Goal: Task Accomplishment & Management: Use online tool/utility

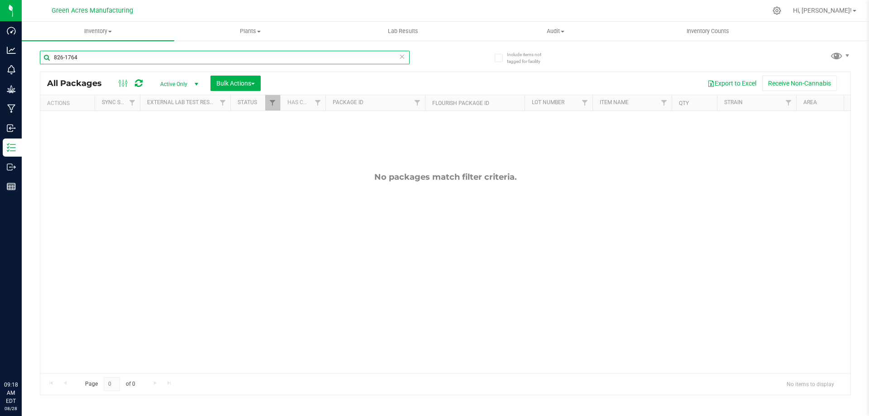
click at [217, 62] on input "826-1764" at bounding box center [225, 58] width 370 height 14
click at [212, 61] on input "826-1764" at bounding box center [225, 58] width 370 height 14
type input "8"
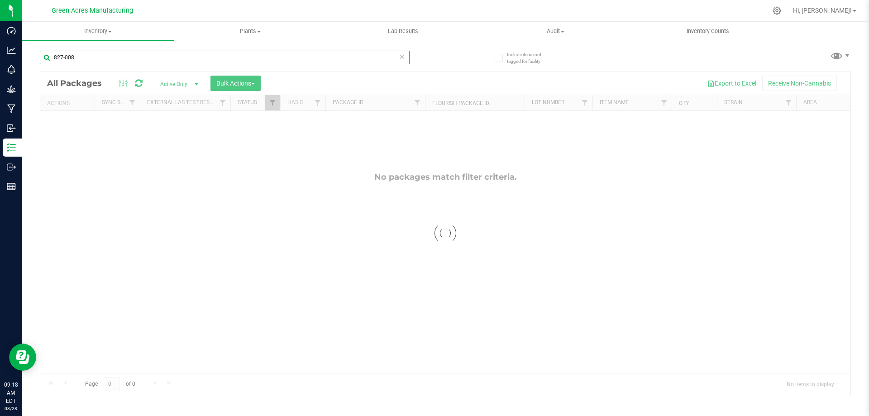
type input "827-008"
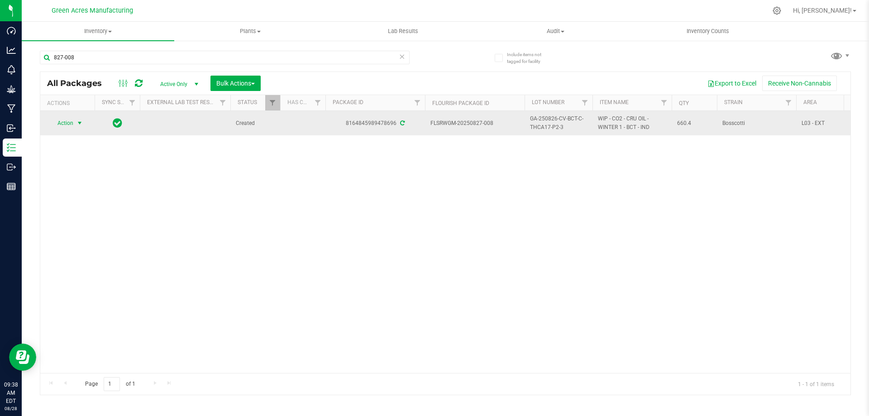
click at [72, 124] on span "Action" at bounding box center [61, 123] width 24 height 13
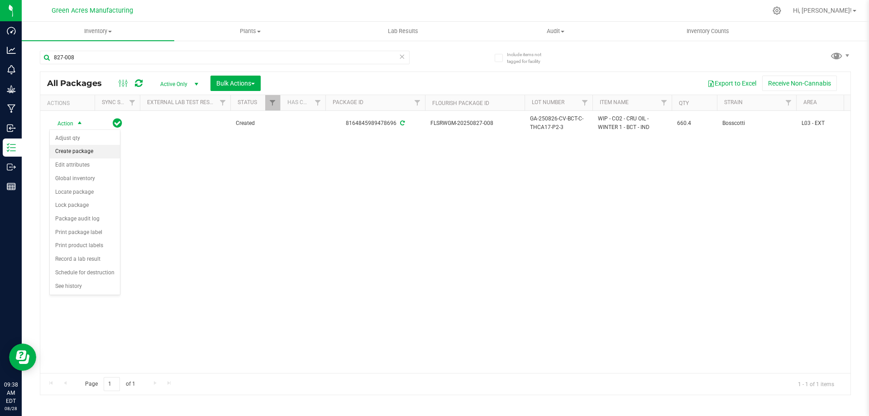
click at [82, 154] on li "Create package" at bounding box center [85, 152] width 70 height 14
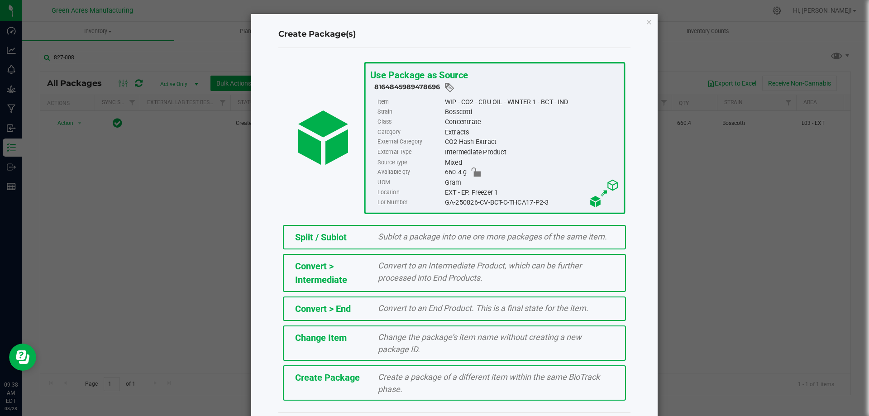
click at [479, 198] on div "GA-250826-CV-BCT-C-THCA17-P2-3" at bounding box center [531, 202] width 174 height 10
drag, startPoint x: 441, startPoint y: 201, endPoint x: 550, endPoint y: 205, distance: 108.6
click at [550, 205] on div "GA-250826-CV-BCT-C-THCA17-P2-3" at bounding box center [531, 202] width 174 height 10
copy div "GA-250826-CV-BCT-C-THCA17-P2-3"
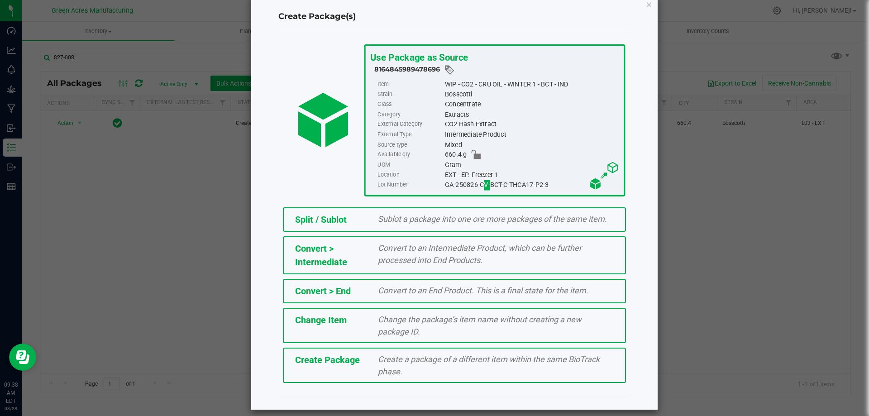
scroll to position [25, 0]
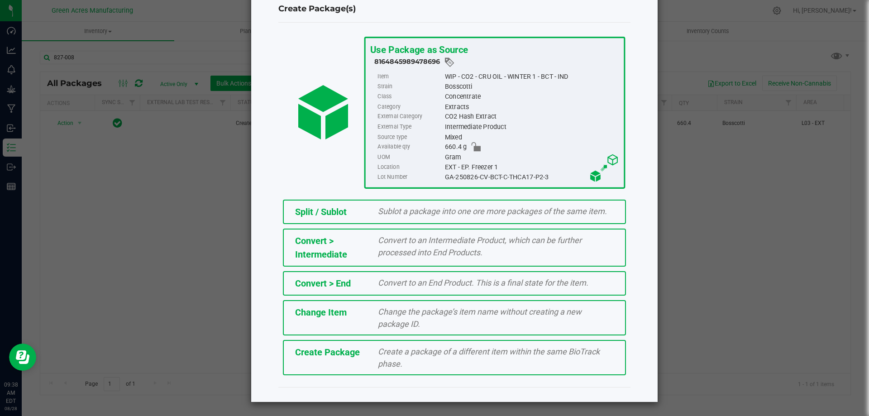
click at [476, 366] on div "Create a package of a different item within the same BioTrack phase." at bounding box center [495, 357] width 249 height 24
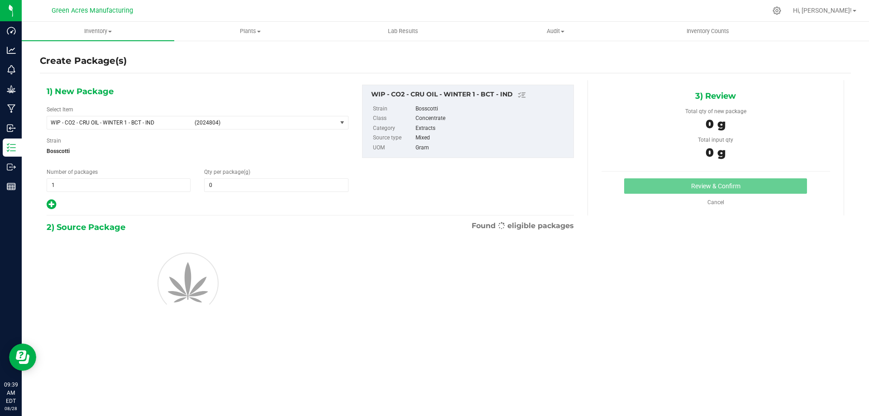
type input "0.0000"
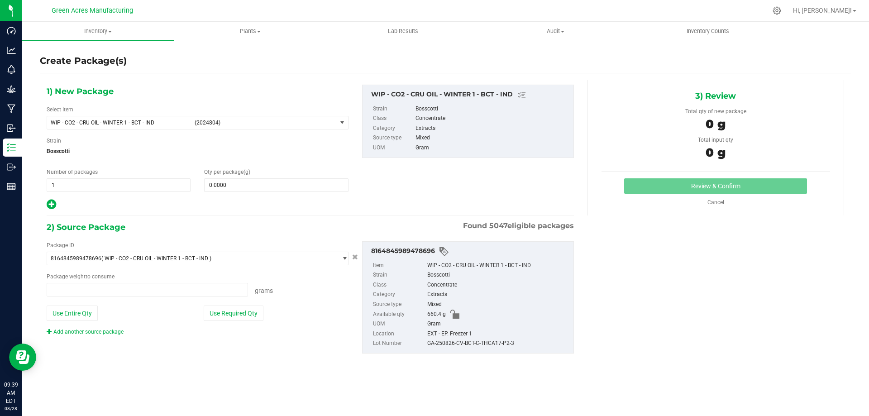
type input "0.0000 g"
click at [163, 125] on span "WIP - CO2 - CRU OIL - WINTER 1 - BCT - IND" at bounding box center [120, 122] width 138 height 6
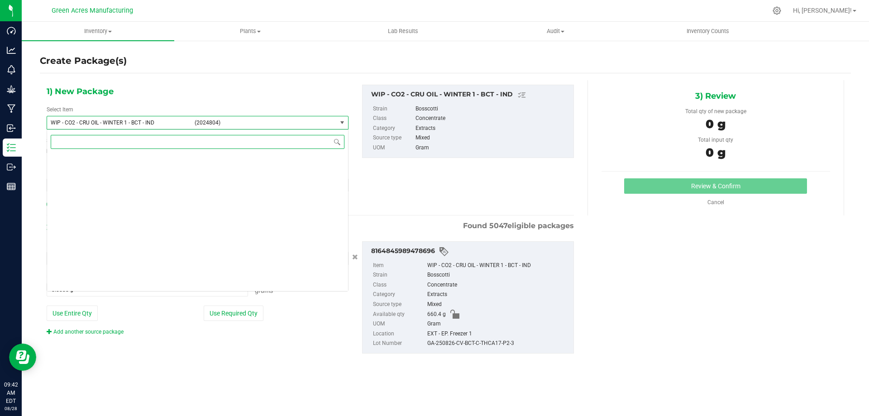
scroll to position [224594, 0]
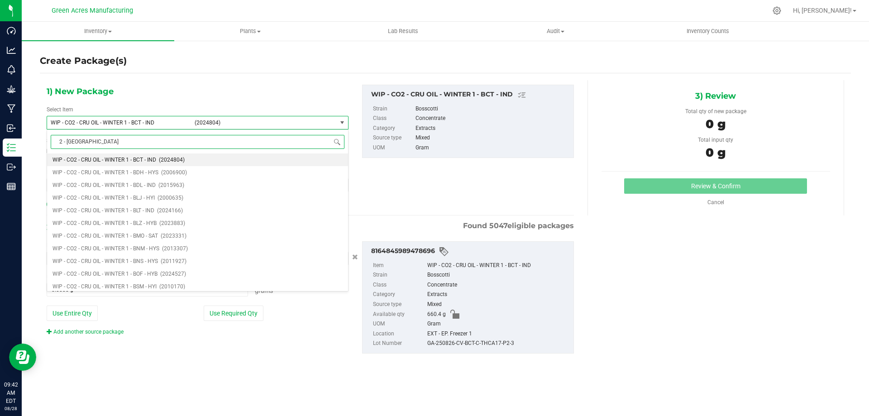
type input "2 - BCT"
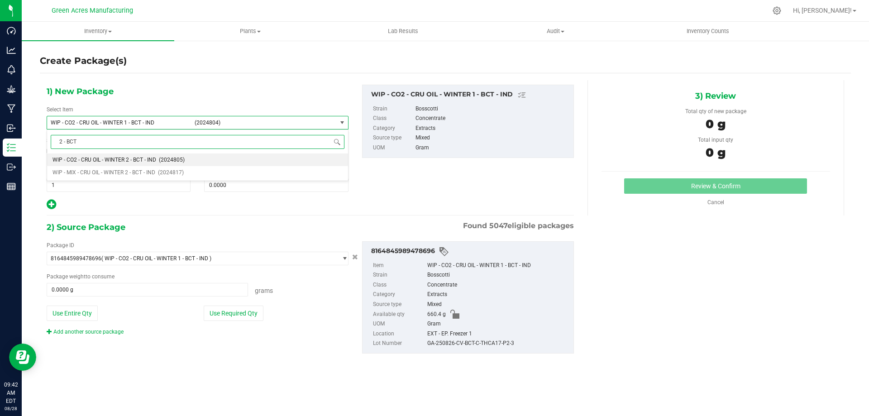
click at [156, 157] on span "WIP - CO2 - CRU OIL - WINTER 2 - BCT - IND" at bounding box center [104, 160] width 104 height 6
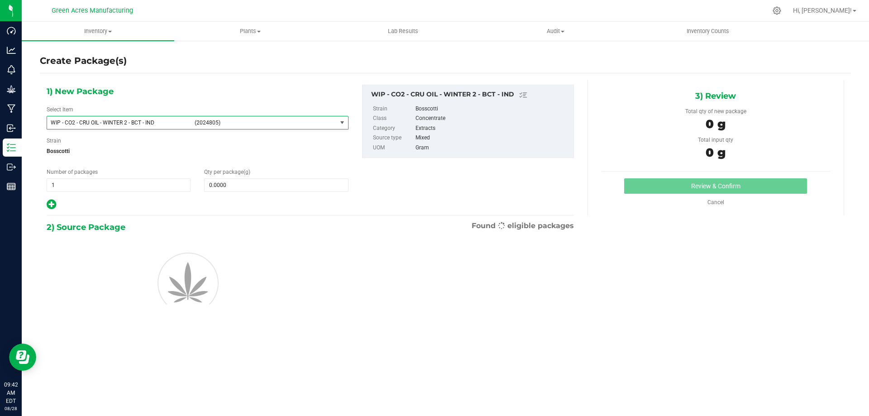
type input "0.0000"
click at [266, 181] on span at bounding box center [276, 185] width 144 height 14
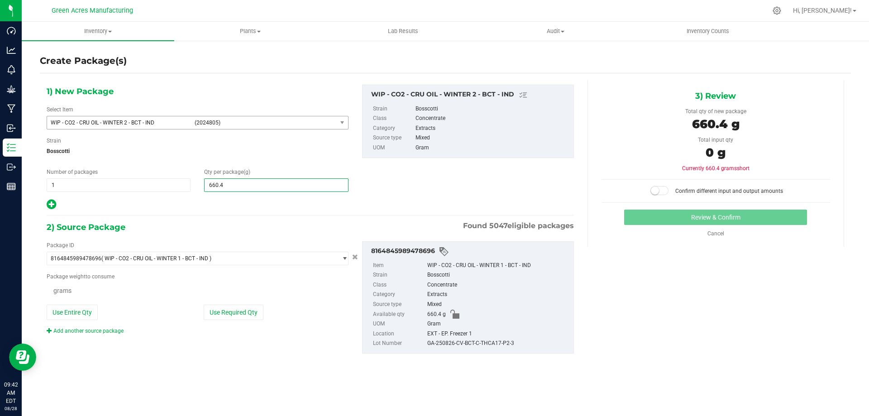
type input "660.40"
type input "660.4000"
click at [72, 314] on button "Use Entire Qty" at bounding box center [72, 312] width 51 height 15
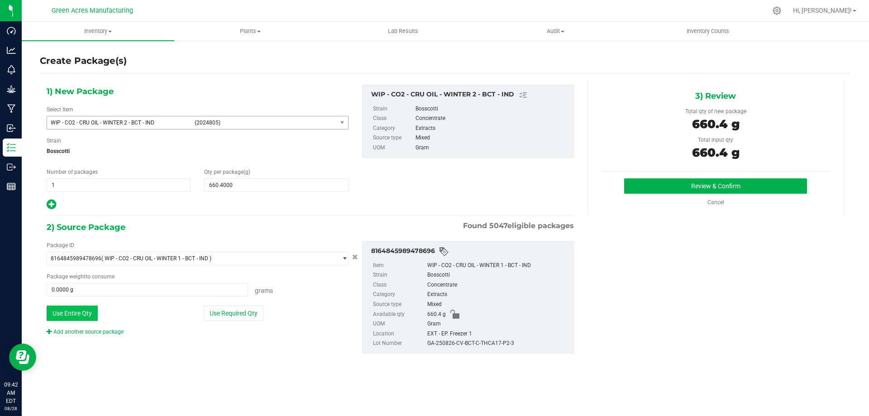
type input "660.4000 g"
click at [663, 180] on button "Review & Confirm" at bounding box center [715, 185] width 183 height 15
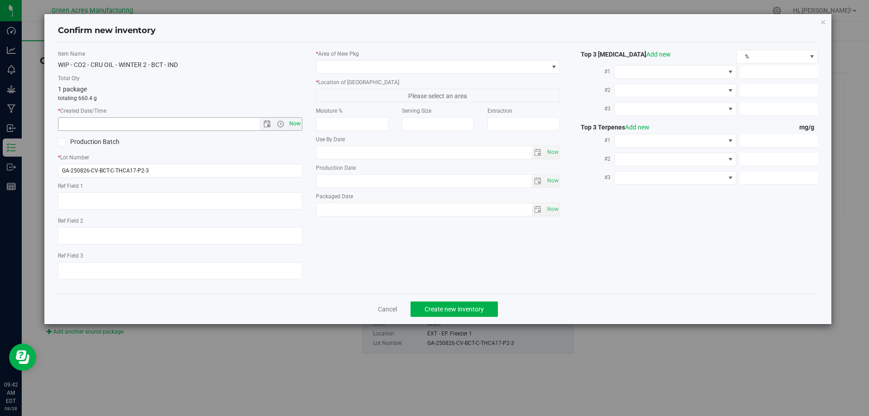
drag, startPoint x: 298, startPoint y: 120, endPoint x: 333, endPoint y: 63, distance: 66.8
click at [298, 119] on span "Now" at bounding box center [294, 123] width 15 height 13
type input "[DATE] 9:42 AM"
click at [333, 62] on span at bounding box center [432, 67] width 232 height 13
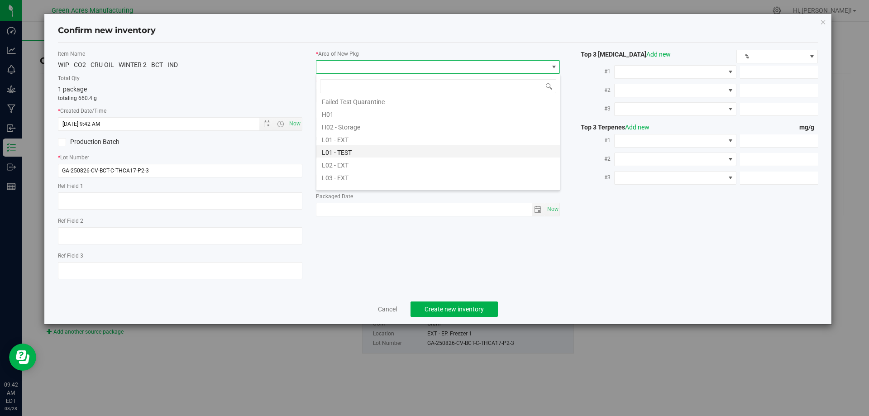
scroll to position [136, 0]
click at [346, 168] on li "L03 - EXT" at bounding box center [437, 171] width 243 height 13
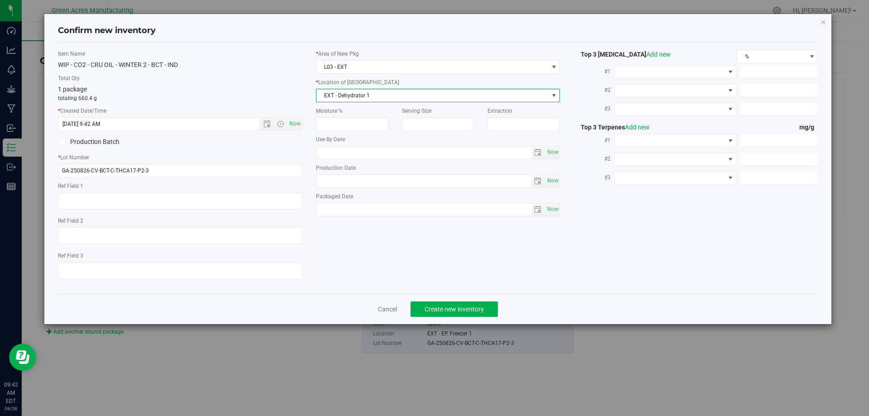
click at [376, 90] on span "EXT - Dehydrator 1" at bounding box center [432, 95] width 232 height 13
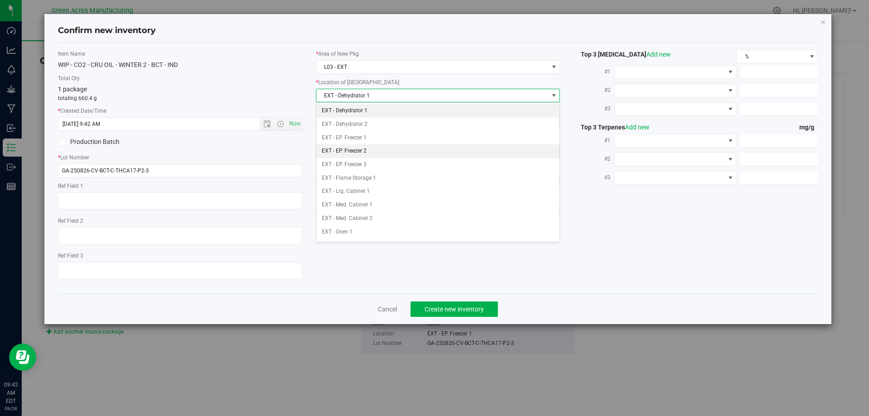
click at [384, 149] on li "EXT - EP. Freezer 2" at bounding box center [437, 151] width 243 height 14
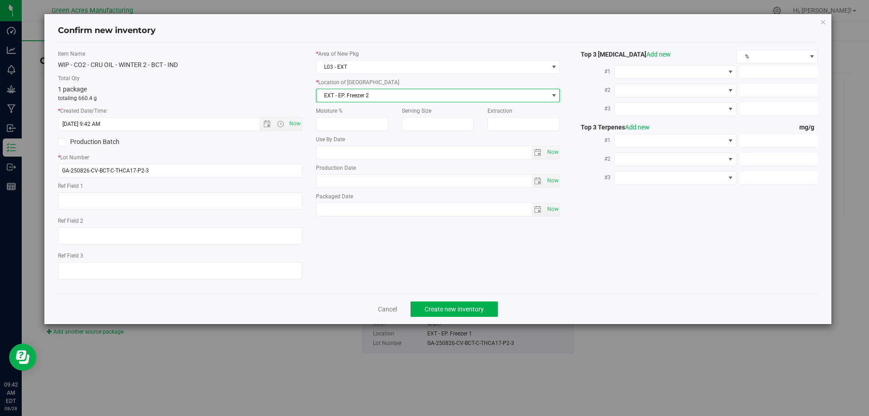
click at [204, 40] on div "Confirm new inventory" at bounding box center [438, 30] width 760 height 23
click at [471, 316] on button "Create new inventory" at bounding box center [453, 308] width 87 height 15
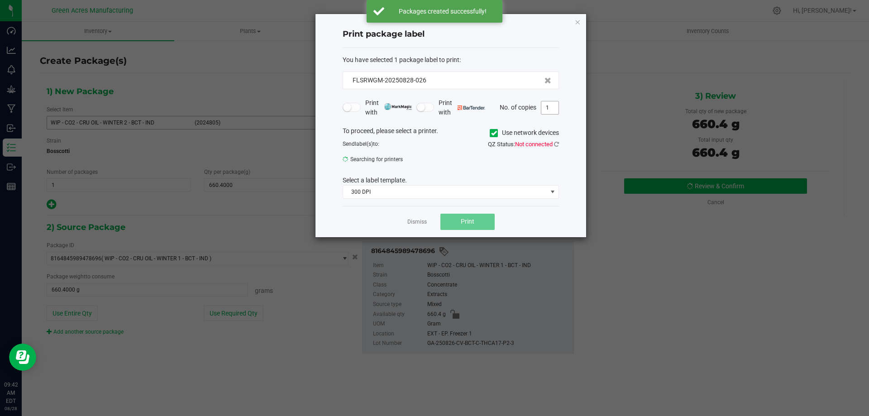
click at [552, 112] on input "1" at bounding box center [549, 107] width 17 height 13
type input "3"
click at [512, 48] on div "You have selected 1 package label to print : FLSRWGM-20250828-026 Print with Pr…" at bounding box center [450, 127] width 216 height 158
click at [558, 145] on icon at bounding box center [556, 144] width 5 height 6
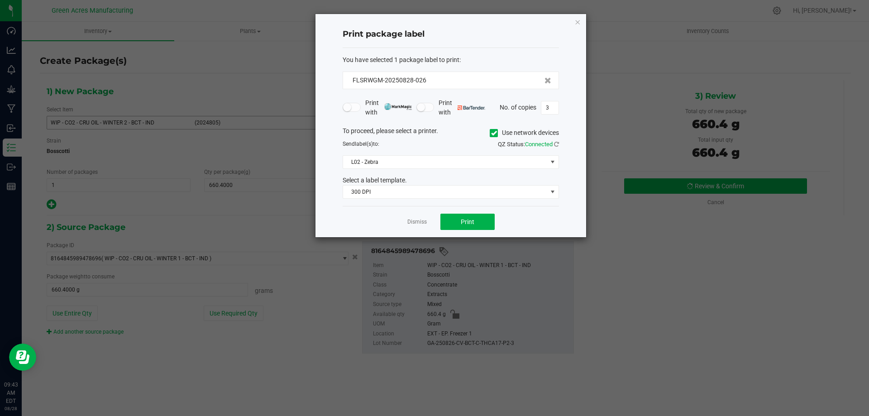
click at [528, 51] on div "You have selected 1 package label to print : FLSRWGM-20250828-026 Print with Pr…" at bounding box center [450, 127] width 216 height 158
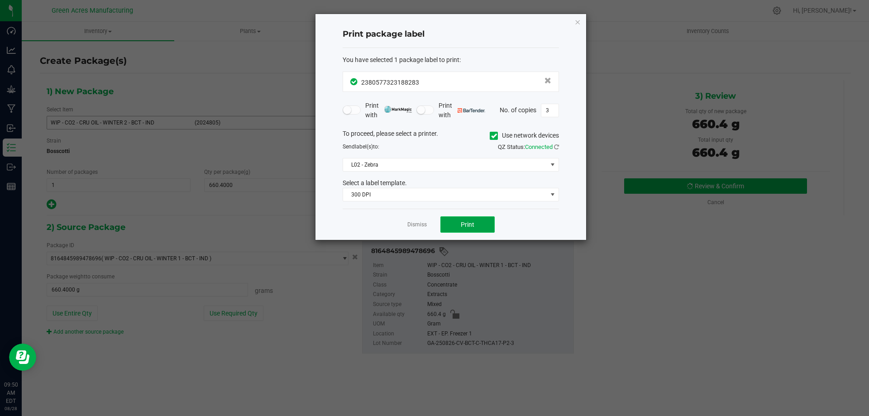
click at [466, 224] on span "Print" at bounding box center [468, 224] width 14 height 7
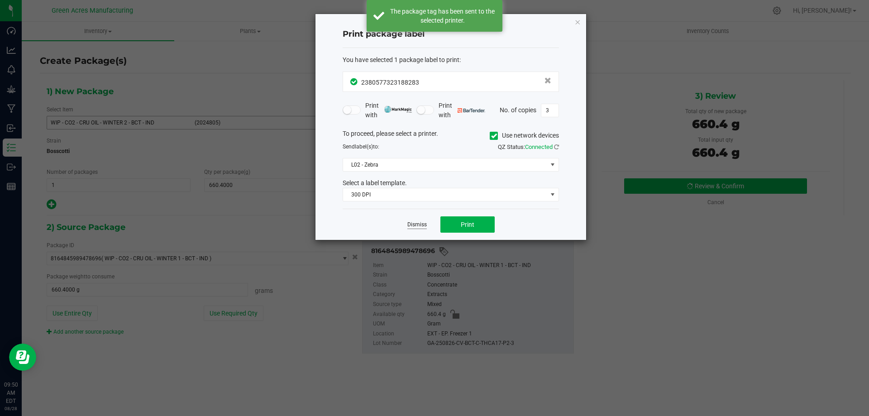
click at [417, 222] on link "Dismiss" at bounding box center [416, 225] width 19 height 8
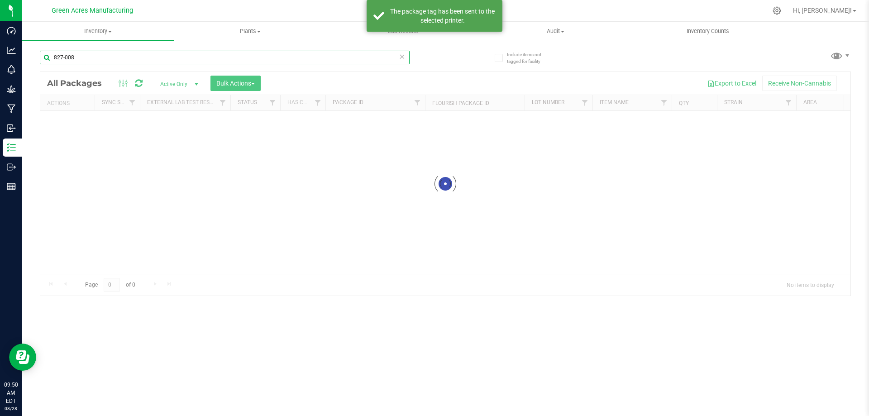
click at [199, 62] on input "827-008" at bounding box center [225, 58] width 370 height 14
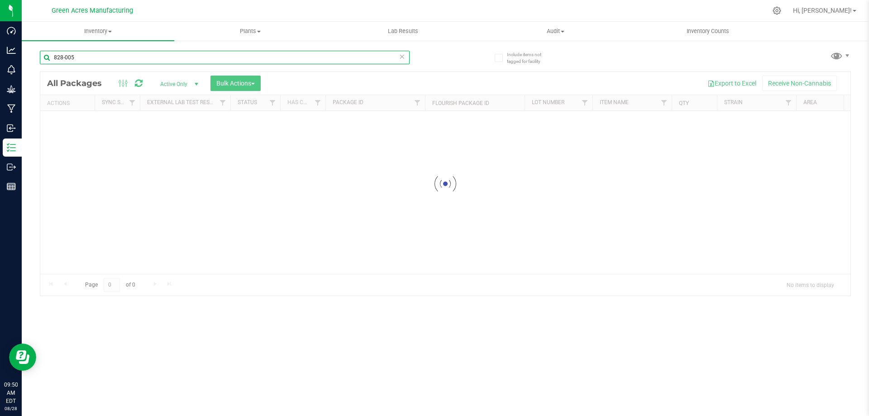
type input "828-005"
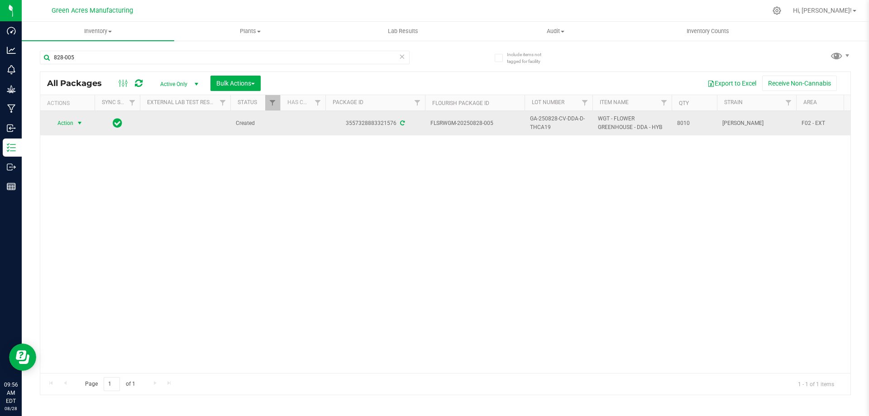
click at [75, 120] on span "select" at bounding box center [79, 123] width 11 height 13
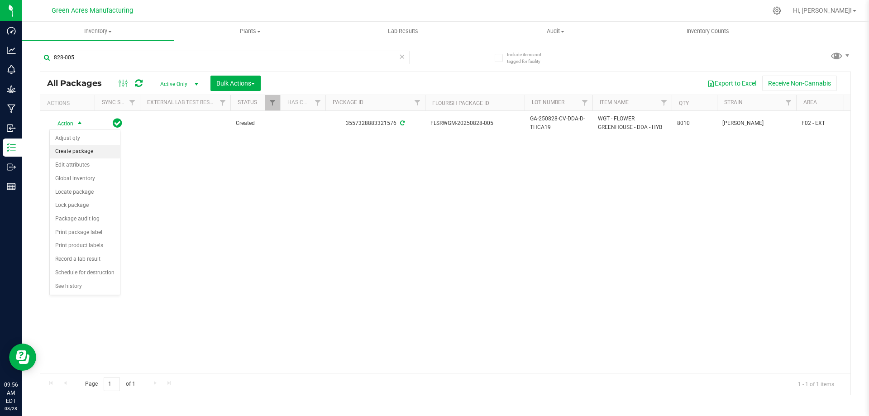
click at [94, 148] on li "Create package" at bounding box center [85, 152] width 70 height 14
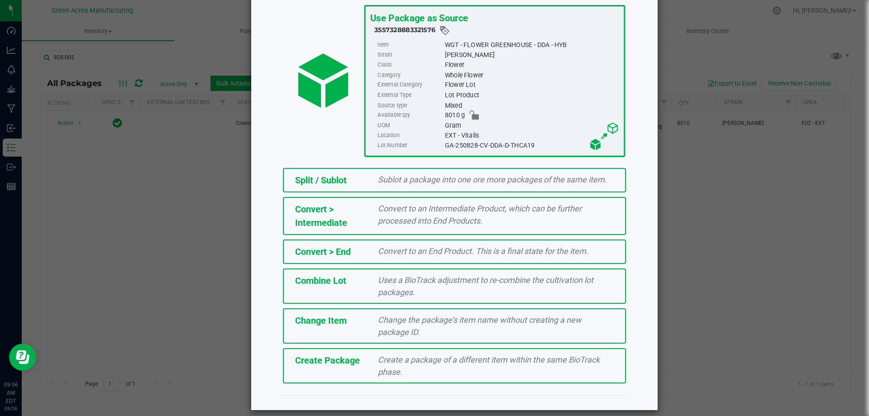
scroll to position [65, 0]
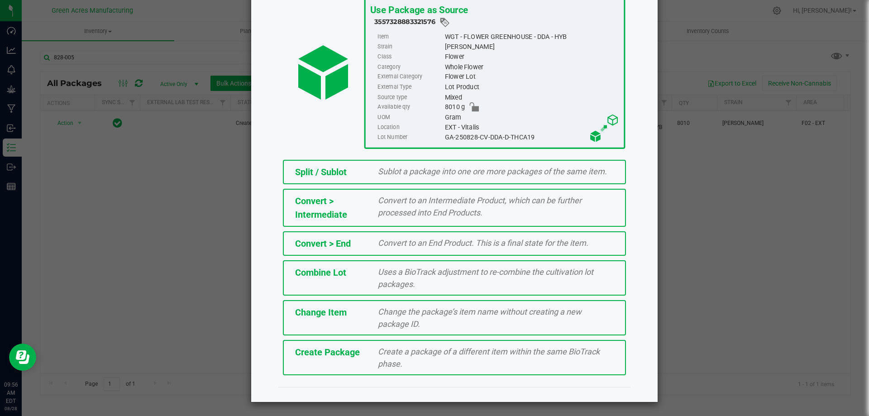
click at [447, 347] on span "Create a package of a different item within the same BioTrack phase." at bounding box center [489, 358] width 222 height 22
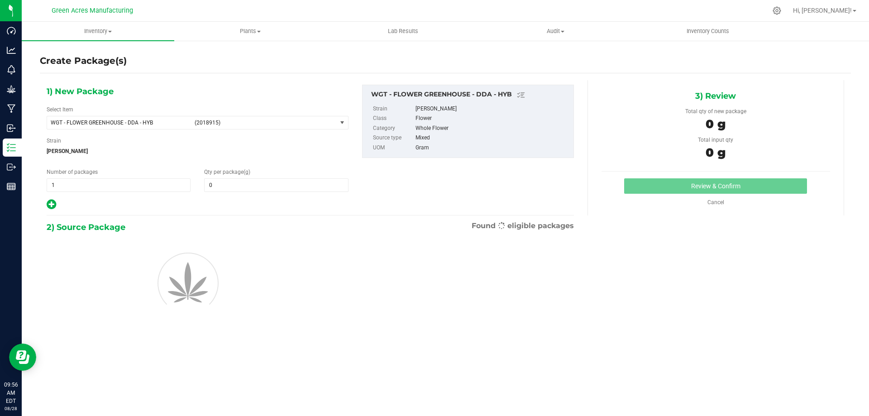
type input "0.0000"
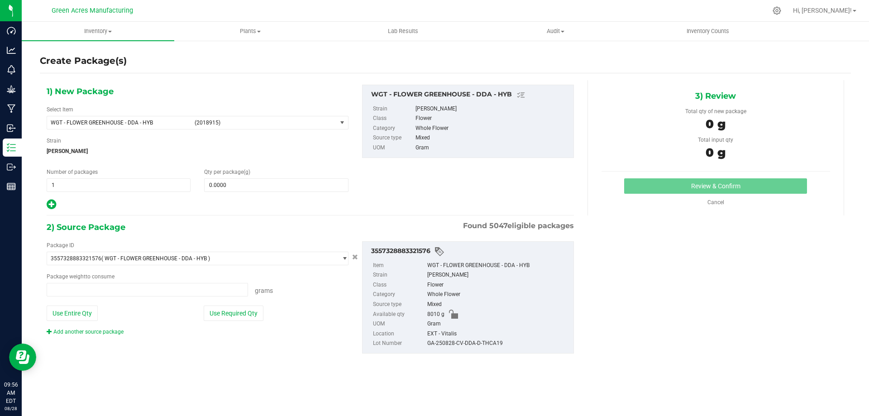
type input "0.0000 g"
click at [152, 118] on span "WGT - FLOWER GREENHOUSE - DDA - HYB (2018915)" at bounding box center [192, 122] width 290 height 13
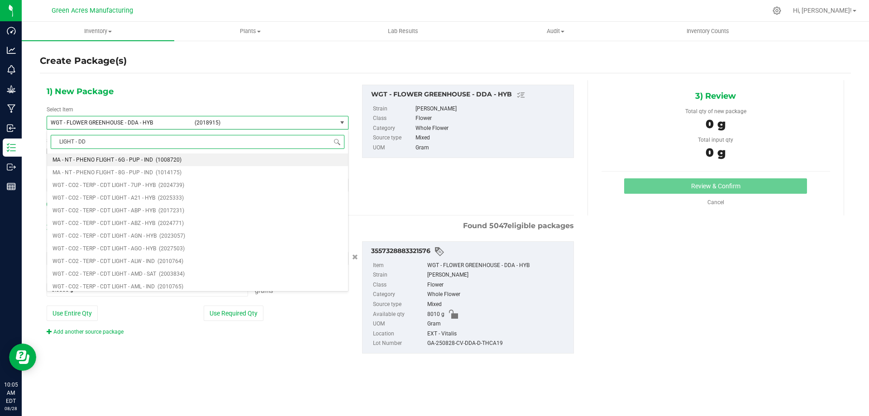
type input "LIGHT - DDA"
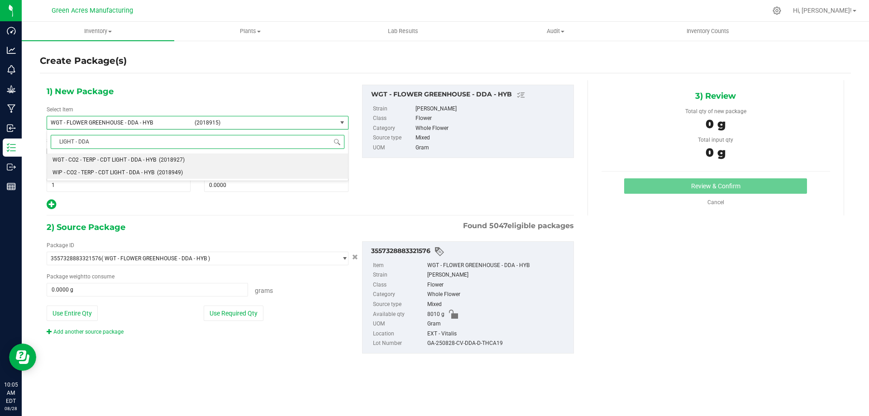
click at [114, 172] on span "WIP - CO2 - TERP - CDT LIGHT - DDA - HYB" at bounding box center [103, 172] width 102 height 6
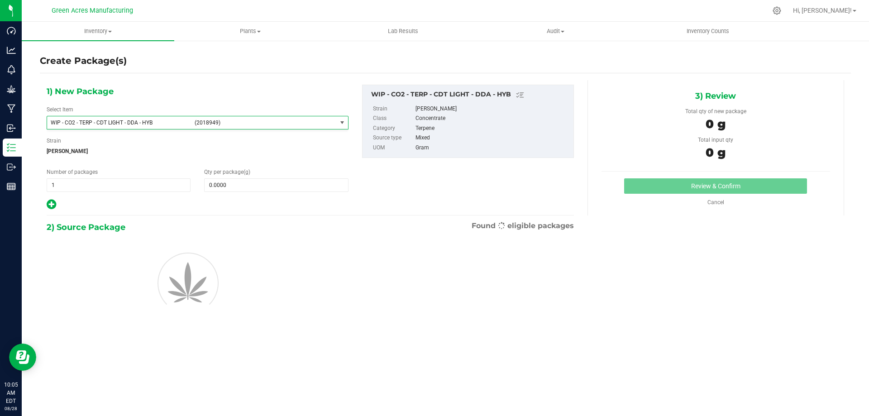
type input "0.0000"
click at [276, 184] on span at bounding box center [276, 185] width 144 height 14
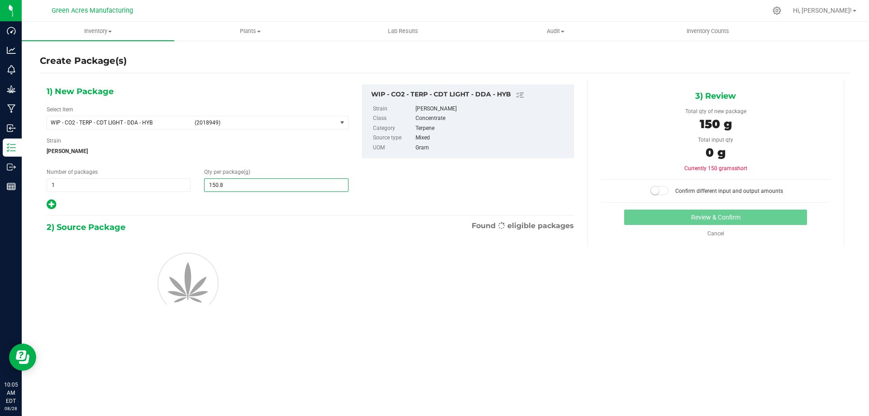
type input "150.80"
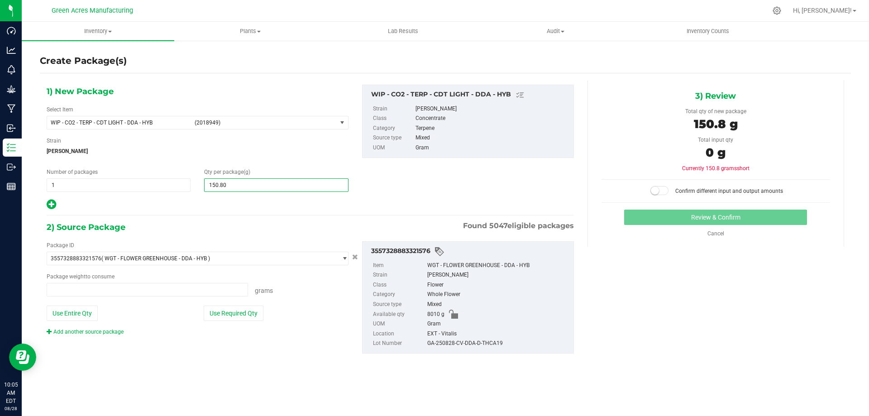
type input "0.0000 g"
type input "150.8000"
click at [243, 314] on button "Use Required Qty" at bounding box center [234, 312] width 60 height 15
type input "150.8000 g"
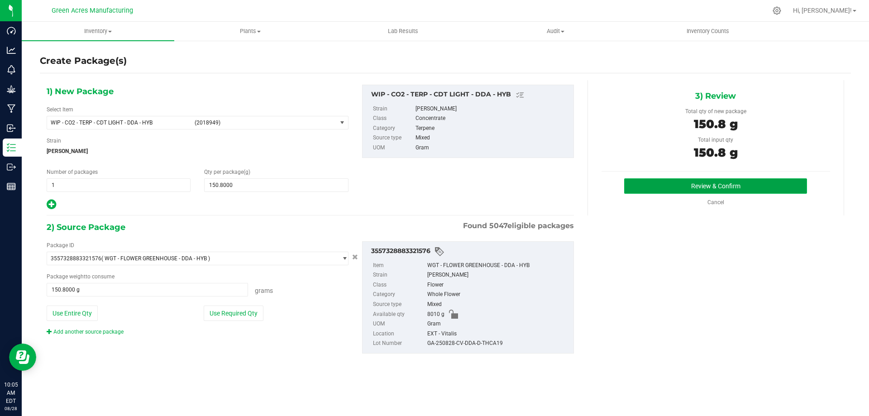
click at [625, 186] on button "Review & Confirm" at bounding box center [715, 185] width 183 height 15
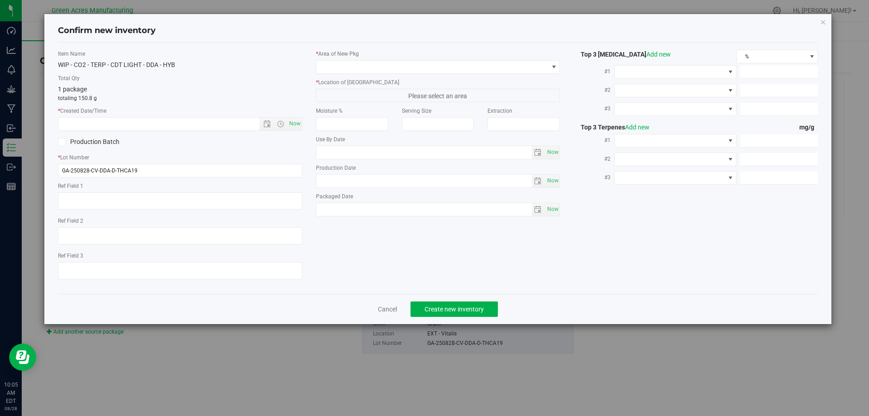
type textarea "DEP"
click at [271, 174] on input "GA-250828-CV-DDA-D-THCA19" at bounding box center [180, 171] width 244 height 14
type input "GA-250828-CV-DDA-D-THCA19-P1"
click at [239, 196] on textarea at bounding box center [180, 200] width 244 height 17
click at [238, 196] on textarea at bounding box center [180, 200] width 244 height 17
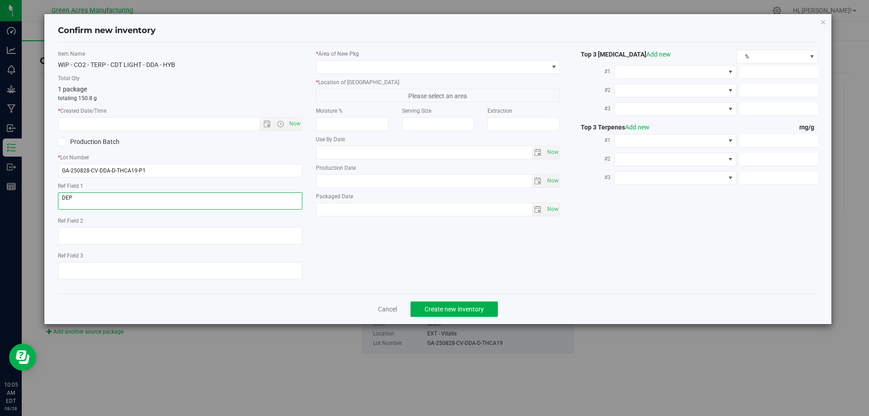
click at [238, 196] on textarea at bounding box center [180, 200] width 244 height 17
type textarea "P1"
click at [291, 123] on span "Now" at bounding box center [294, 123] width 15 height 13
type input "[DATE] 10:05 AM"
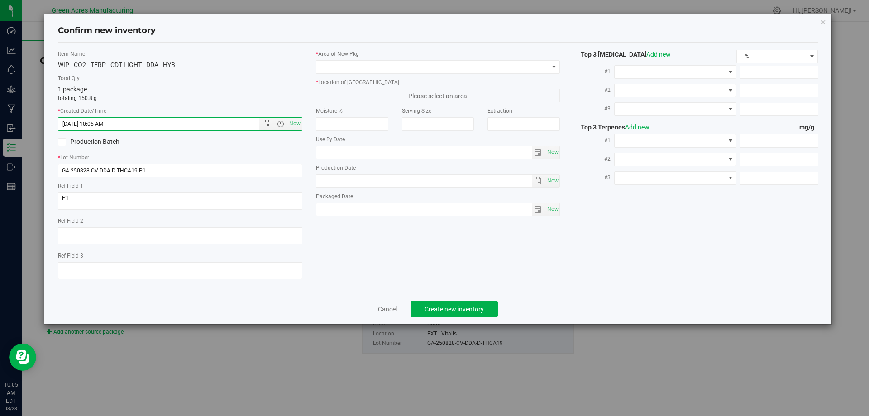
click at [375, 50] on label "* Area of [GEOGRAPHIC_DATA]" at bounding box center [438, 54] width 244 height 8
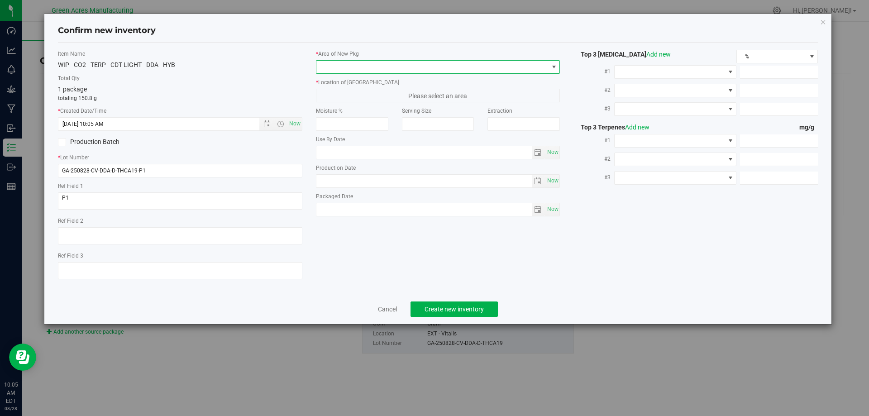
click at [367, 69] on span at bounding box center [432, 67] width 232 height 13
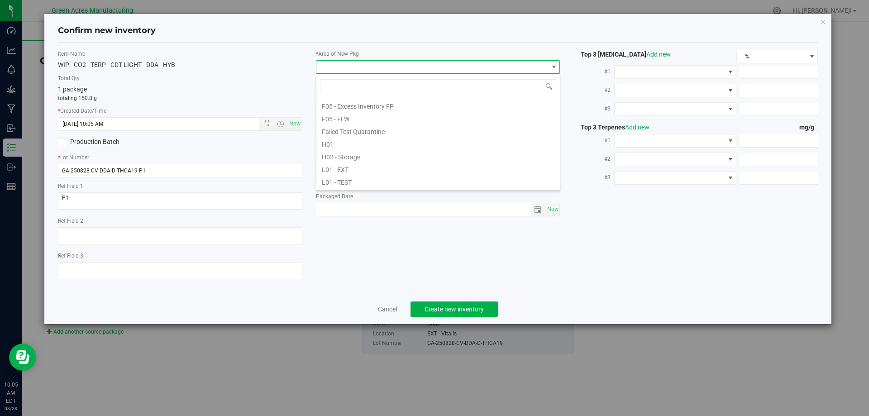
scroll to position [136, 0]
click at [339, 173] on li "L03 - EXT" at bounding box center [437, 171] width 243 height 13
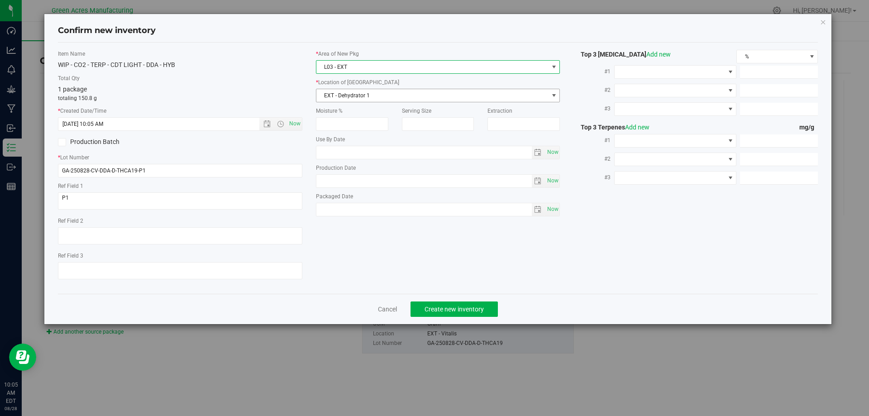
click at [375, 96] on span "EXT - Dehydrator 1" at bounding box center [432, 95] width 232 height 13
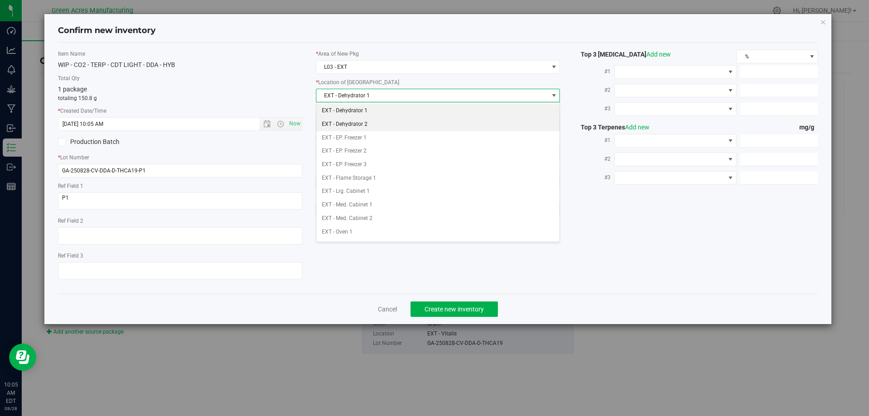
click at [368, 122] on li "EXT - Dehydrator 2" at bounding box center [437, 125] width 243 height 14
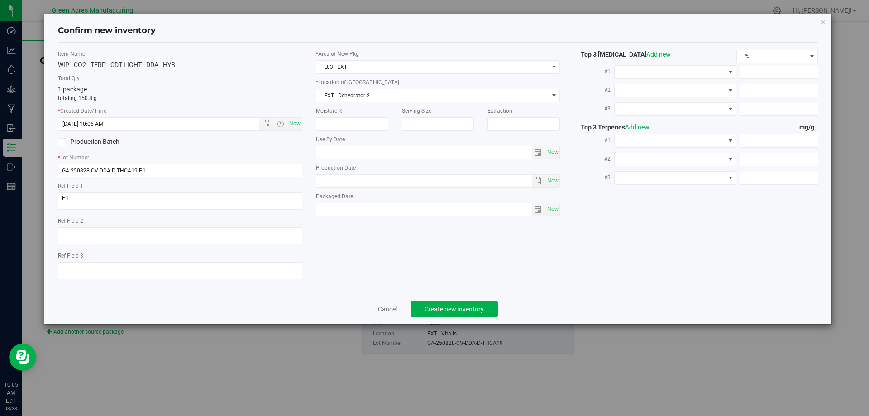
click at [246, 72] on div "Item Name WIP - CO2 - TERP - CDT LIGHT - DDA - HYB Total Qty 1 package totaling…" at bounding box center [180, 168] width 258 height 237
click at [435, 309] on span "Create new inventory" at bounding box center [453, 308] width 59 height 7
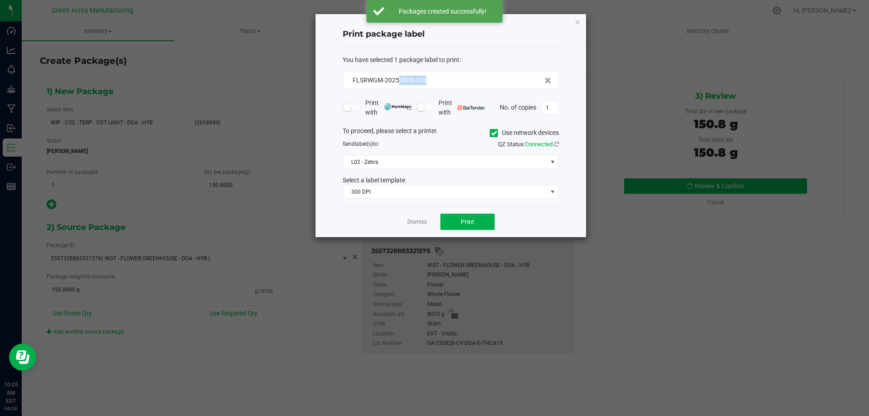
drag, startPoint x: 425, startPoint y: 79, endPoint x: 399, endPoint y: 75, distance: 26.2
click at [399, 75] on div "FLSRWGM-20250828-028" at bounding box center [450, 80] width 216 height 18
copy span "0828-028"
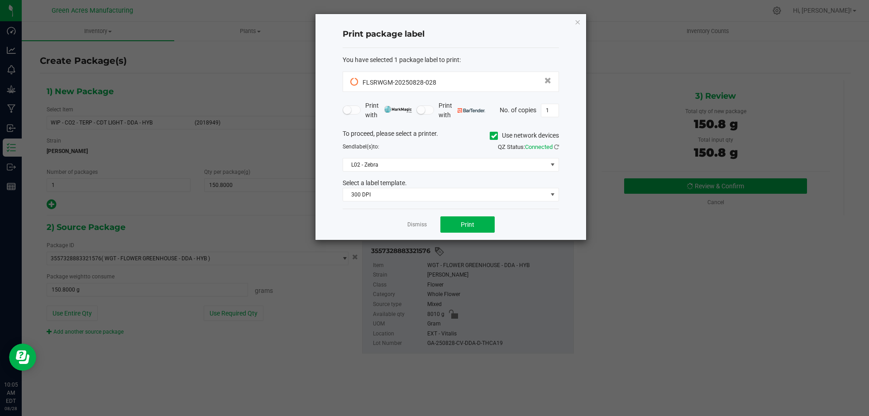
click at [524, 64] on div "You have selected 1 package label to print :" at bounding box center [450, 60] width 216 height 10
click at [551, 110] on input "1" at bounding box center [549, 110] width 17 height 13
type input "2"
click at [512, 44] on div "Print package label" at bounding box center [450, 34] width 216 height 27
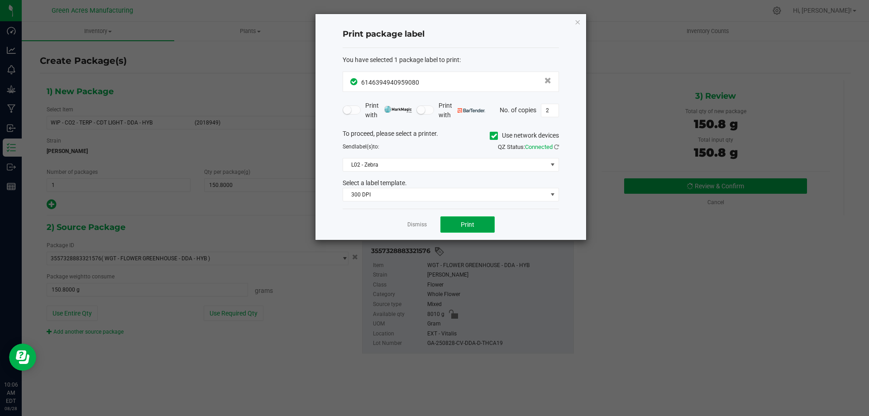
click at [474, 228] on span "Print" at bounding box center [468, 224] width 14 height 7
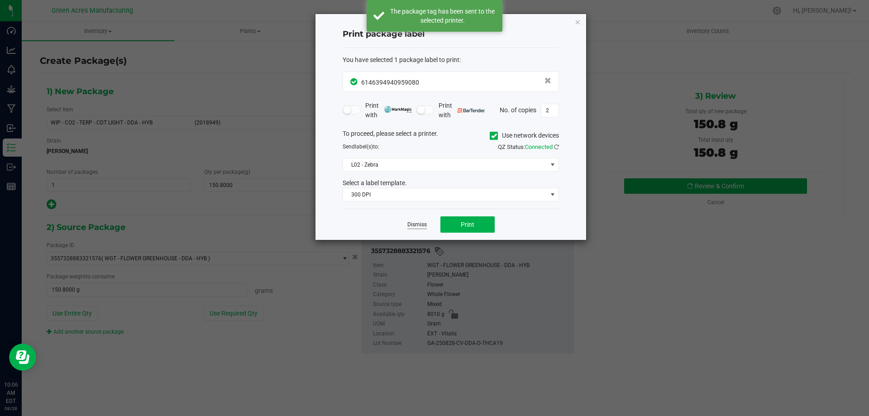
click at [415, 224] on link "Dismiss" at bounding box center [416, 225] width 19 height 8
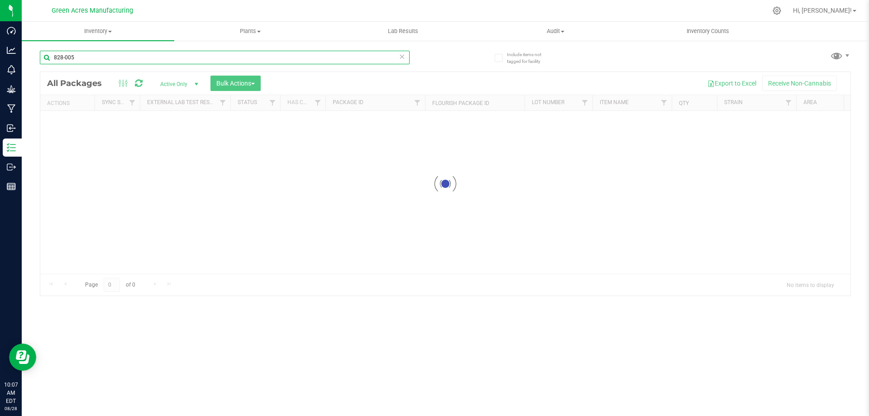
click at [290, 59] on input "828-005" at bounding box center [225, 58] width 370 height 14
type input "827-017"
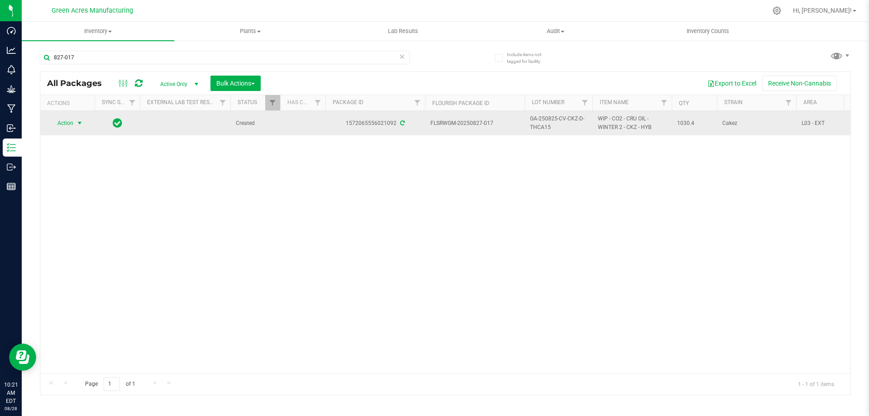
click at [81, 120] on span "select" at bounding box center [79, 122] width 7 height 7
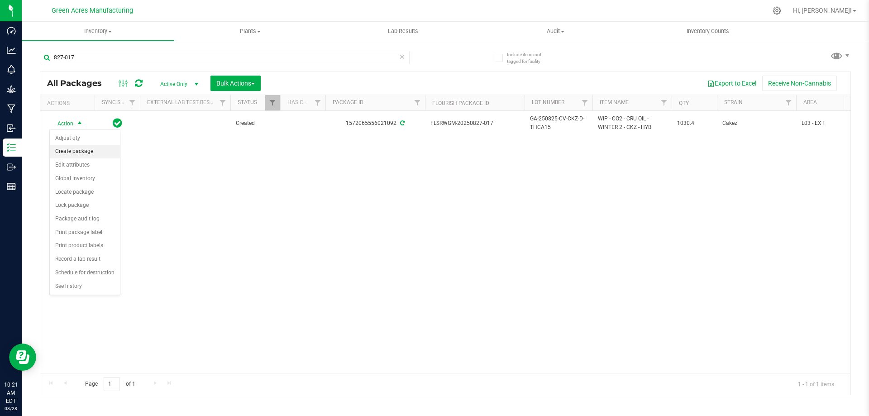
click at [86, 153] on li "Create package" at bounding box center [85, 152] width 70 height 14
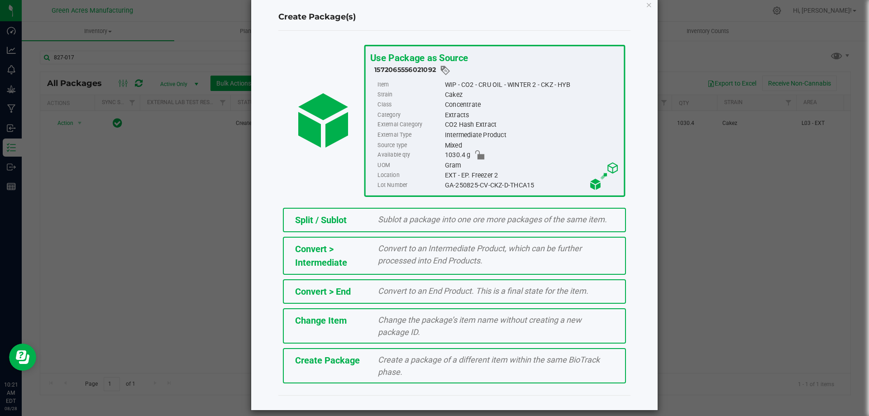
scroll to position [25, 0]
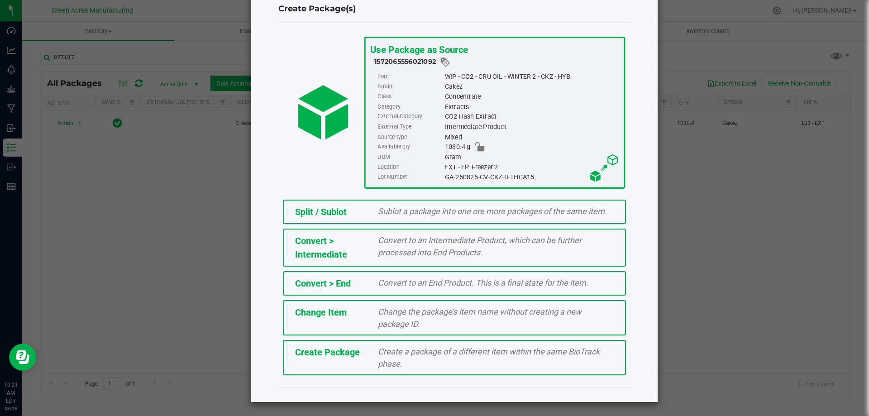
click at [511, 354] on span "Create a package of a different item within the same BioTrack phase." at bounding box center [489, 358] width 222 height 22
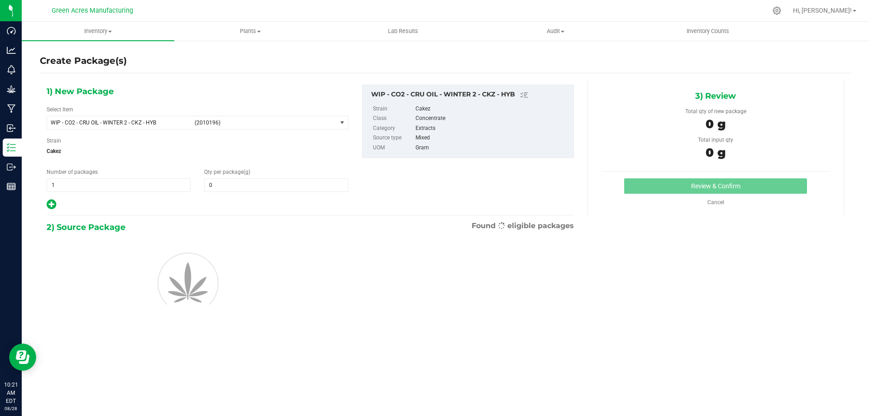
type input "0.0000"
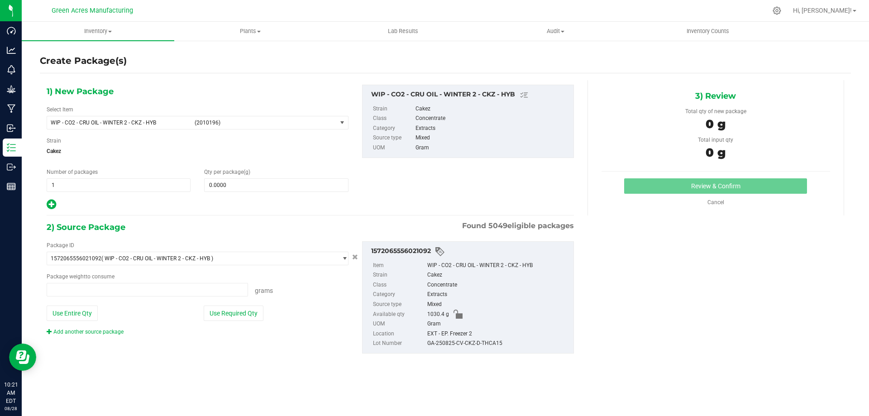
type input "0.0000 g"
click at [136, 128] on span "WIP - CO2 - CRU OIL - WINTER 2 - CKZ - HYB (2010196)" at bounding box center [192, 122] width 290 height 13
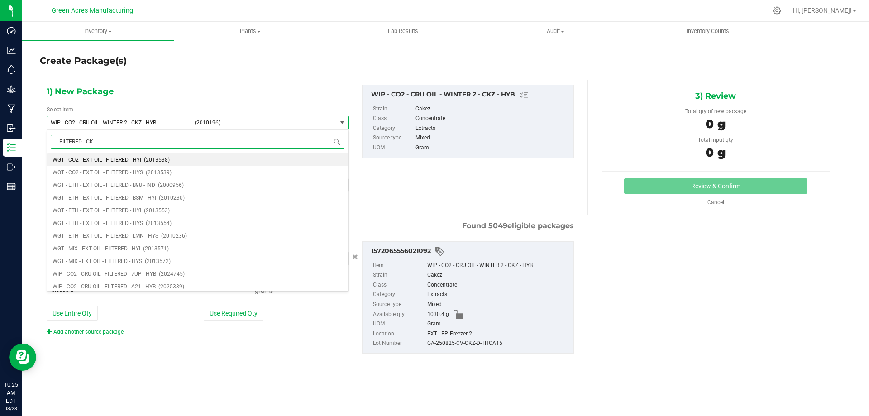
type input "FILTERED - CKZ"
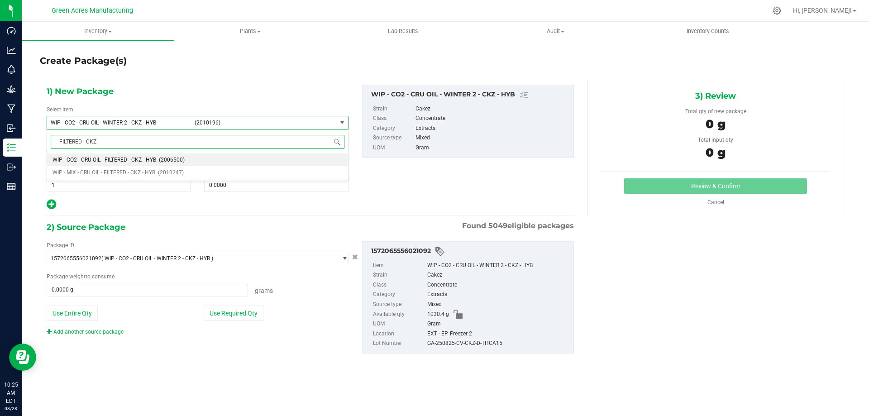
click at [124, 160] on span "WIP - CO2 - CRU OIL - FILTERED - CKZ - HYB" at bounding box center [104, 160] width 104 height 6
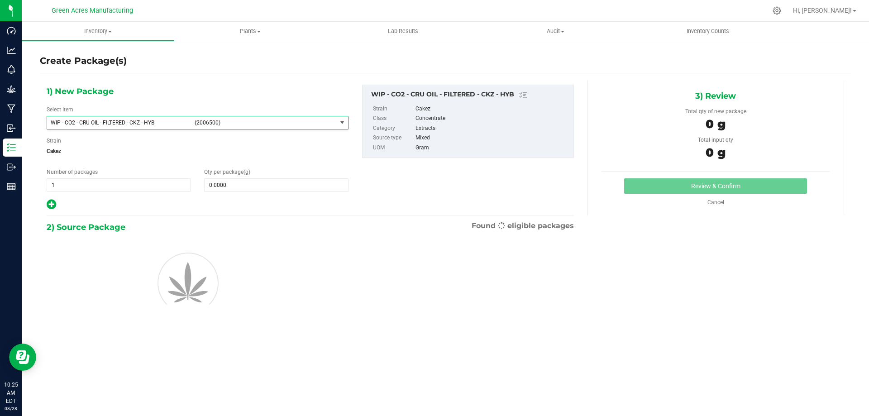
type input "0.0000"
click at [279, 181] on span at bounding box center [276, 185] width 144 height 14
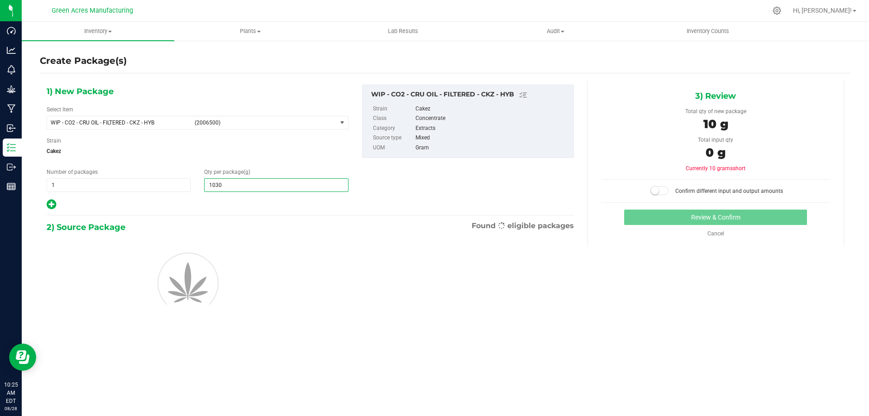
type input "1030."
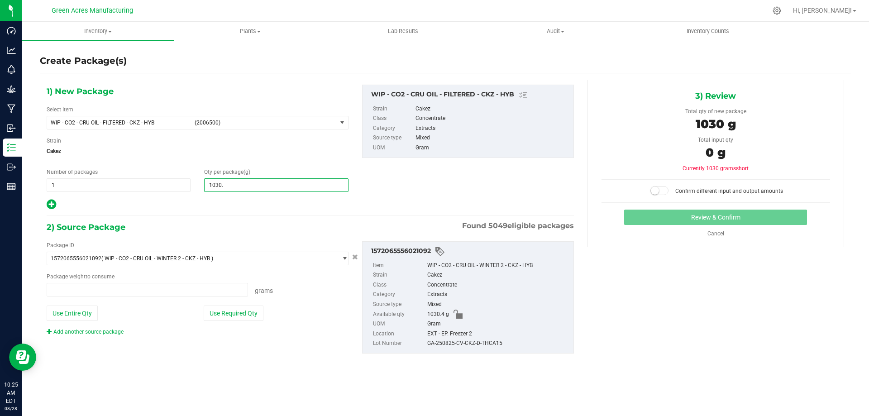
type input "0.0000 g"
type input "1030.40"
type input "1,030.4000"
drag, startPoint x: 82, startPoint y: 314, endPoint x: 534, endPoint y: 259, distance: 454.9
click at [118, 315] on div "Use Entire Qty" at bounding box center [119, 312] width 145 height 15
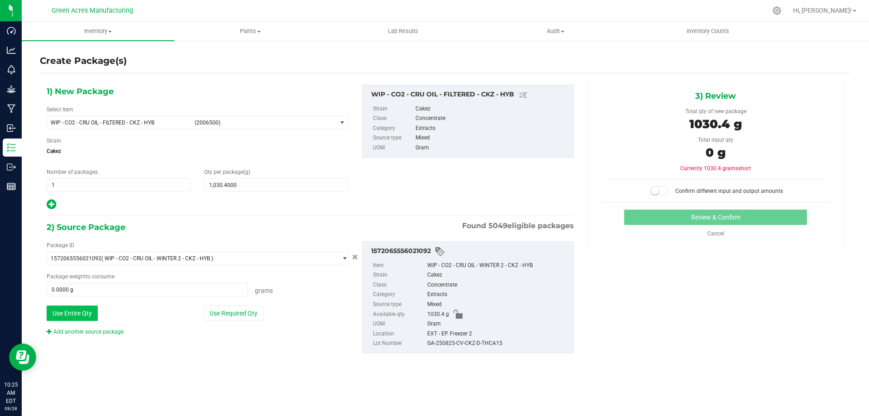
click at [65, 309] on button "Use Entire Qty" at bounding box center [72, 312] width 51 height 15
type input "1030.4000 g"
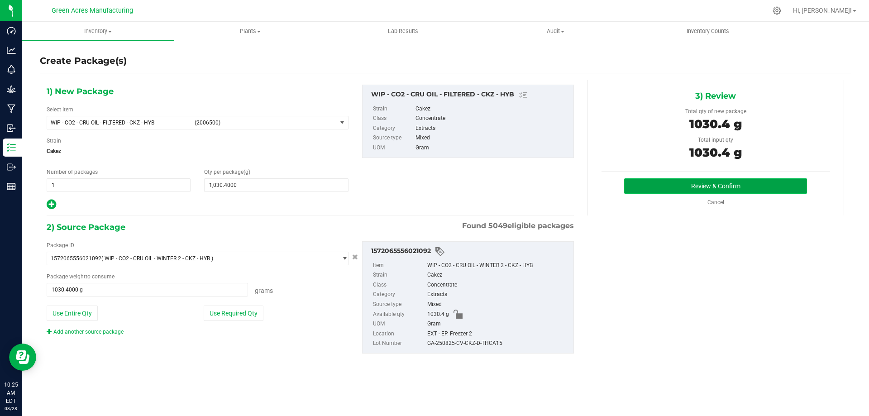
click at [652, 180] on button "Review & Confirm" at bounding box center [715, 185] width 183 height 15
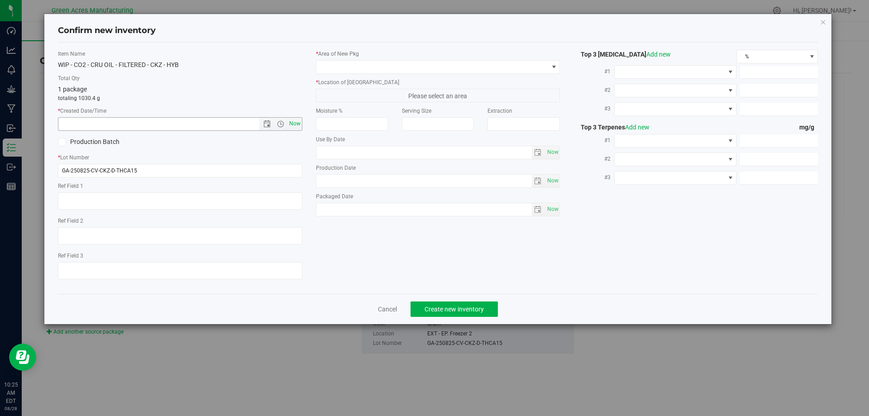
click at [291, 124] on span "Now" at bounding box center [294, 123] width 15 height 13
type input "[DATE] 10:25 AM"
click at [357, 67] on span at bounding box center [432, 67] width 232 height 13
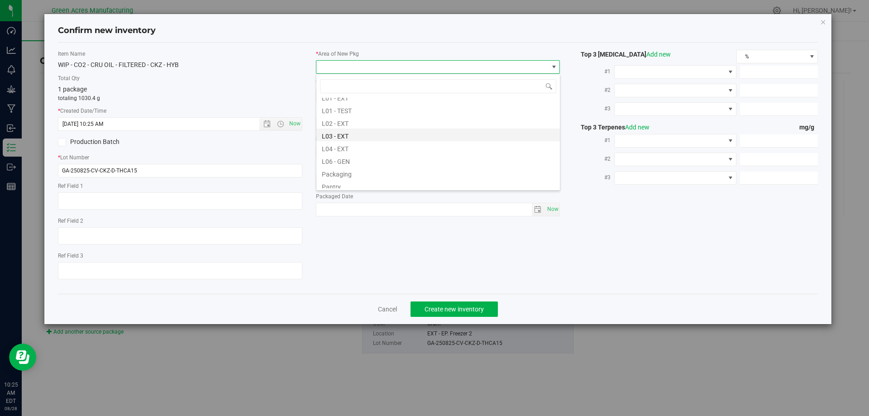
scroll to position [226, 0]
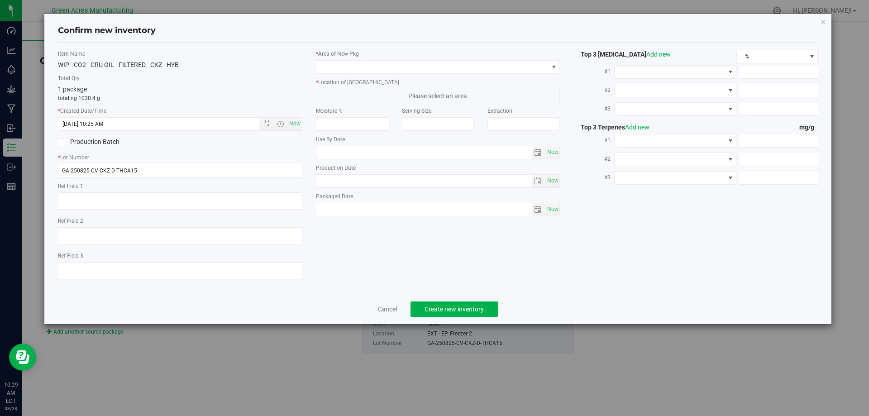
click at [252, 72] on div "Item Name WIP - CO2 - CRU OIL - FILTERED - CKZ - HYB Total Qty 1 package totali…" at bounding box center [180, 168] width 258 height 237
click at [375, 67] on span at bounding box center [432, 67] width 232 height 13
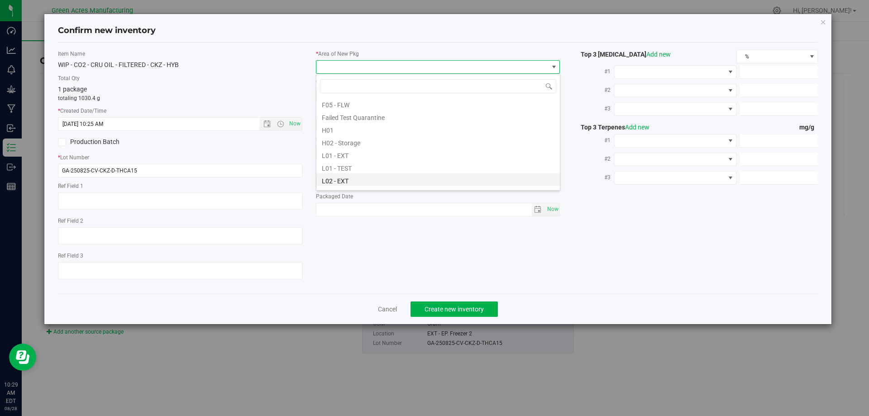
scroll to position [181, 0]
click at [337, 127] on li "L03 - EXT" at bounding box center [437, 125] width 243 height 13
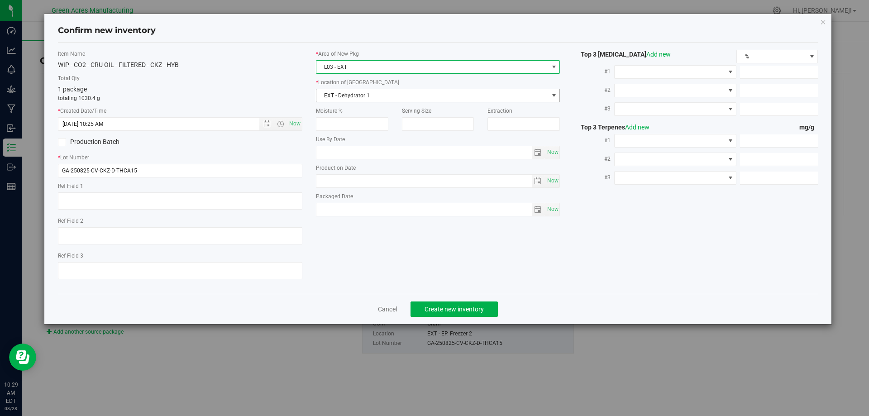
click at [365, 93] on span "EXT - Dehydrator 1" at bounding box center [432, 95] width 232 height 13
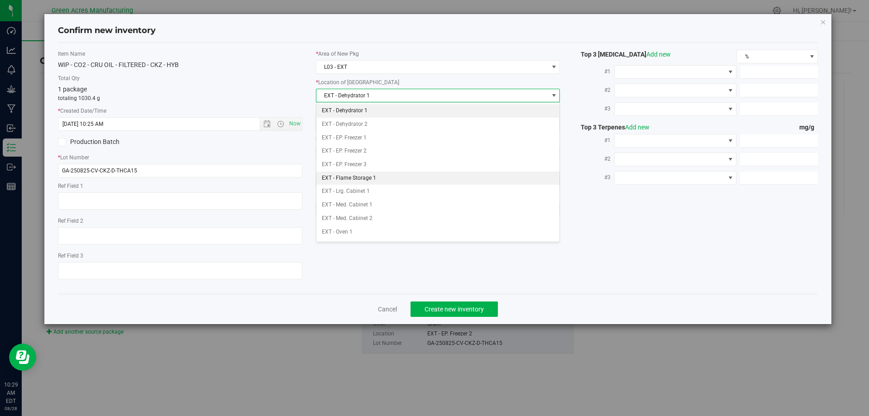
click at [374, 178] on li "EXT - Flame Storage 1" at bounding box center [437, 178] width 243 height 14
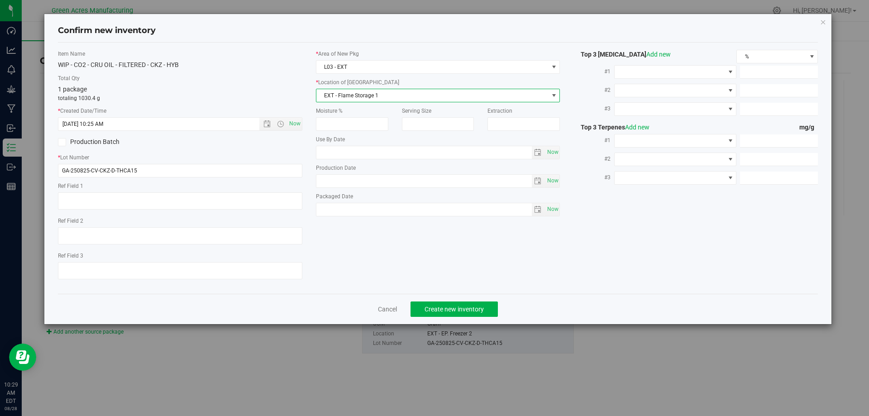
click at [272, 78] on label "Total Qty" at bounding box center [180, 78] width 244 height 8
click at [467, 305] on span "Create new inventory" at bounding box center [453, 308] width 59 height 7
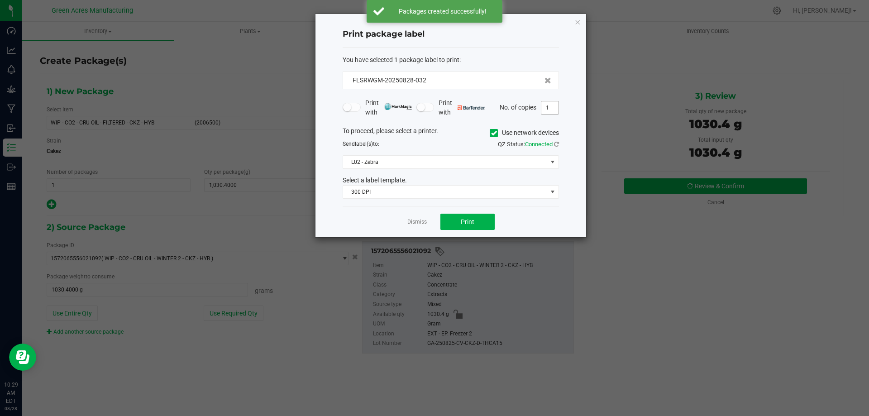
click at [550, 107] on input "1" at bounding box center [549, 107] width 17 height 13
type input "5"
click at [523, 43] on div "Print package label" at bounding box center [450, 34] width 216 height 27
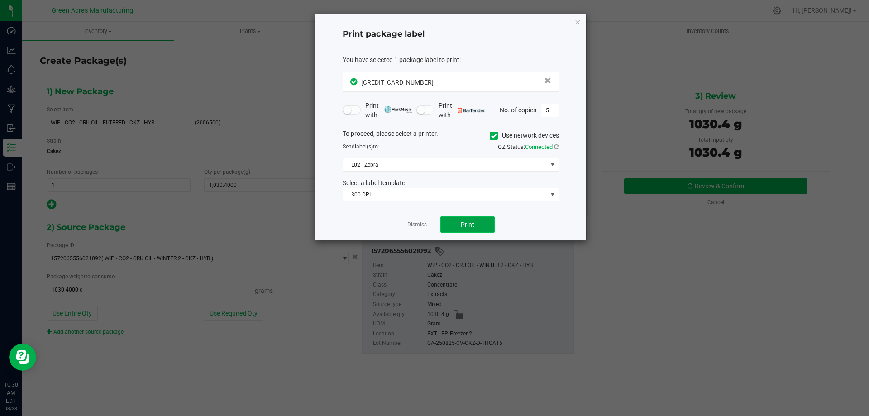
click at [450, 222] on button "Print" at bounding box center [467, 224] width 54 height 16
click at [412, 222] on link "Dismiss" at bounding box center [416, 225] width 19 height 8
